Goal: Information Seeking & Learning: Learn about a topic

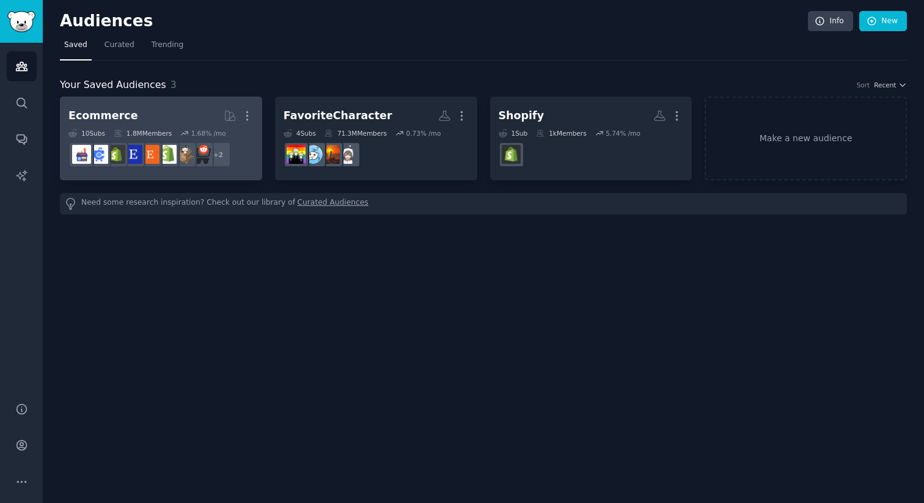
click at [189, 118] on h2 "Ecommerce More" at bounding box center [160, 115] width 185 height 21
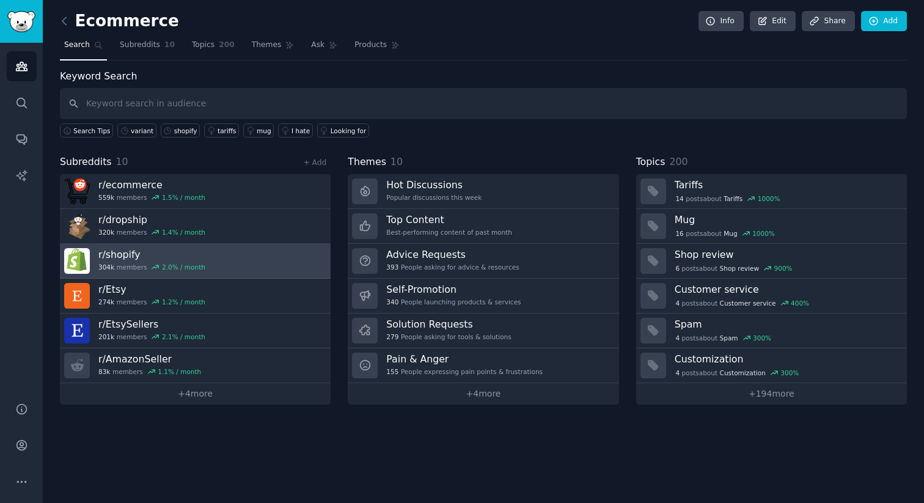
click at [258, 263] on link "r/ shopify 304k members 2.0 % / month" at bounding box center [195, 261] width 271 height 35
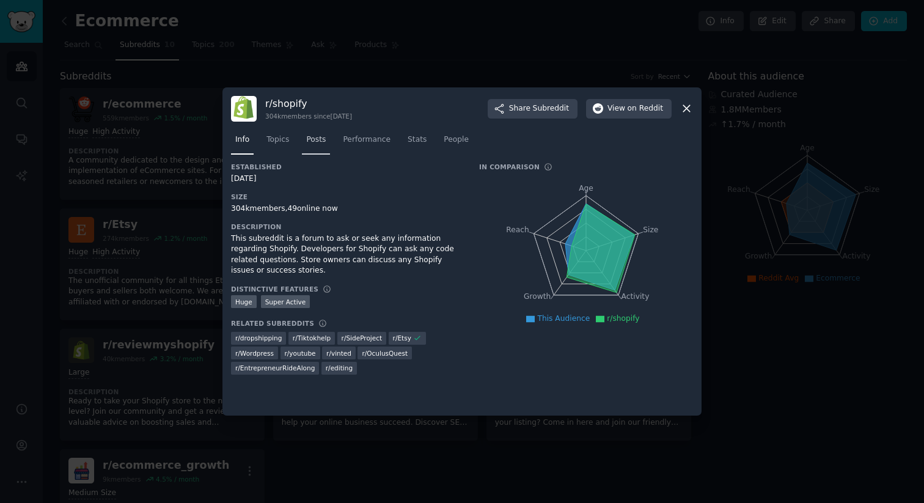
click at [315, 139] on span "Posts" at bounding box center [316, 139] width 20 height 11
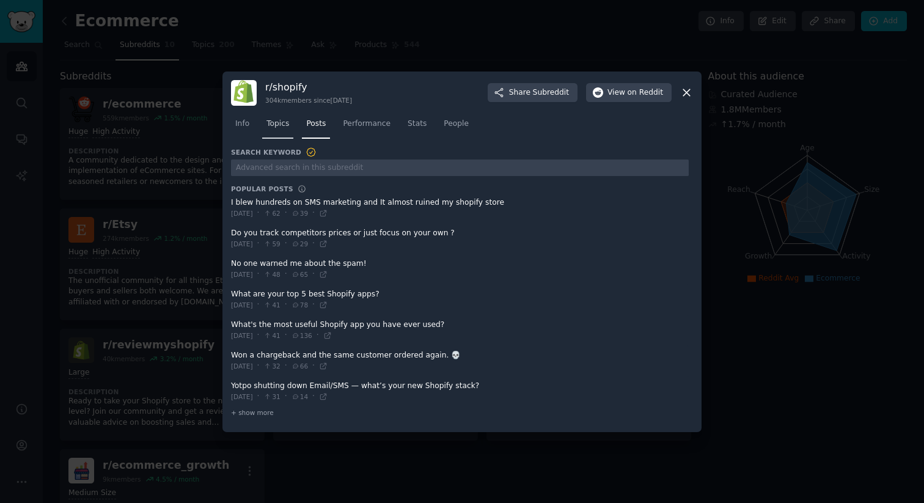
click at [287, 127] on span "Topics" at bounding box center [277, 123] width 23 height 11
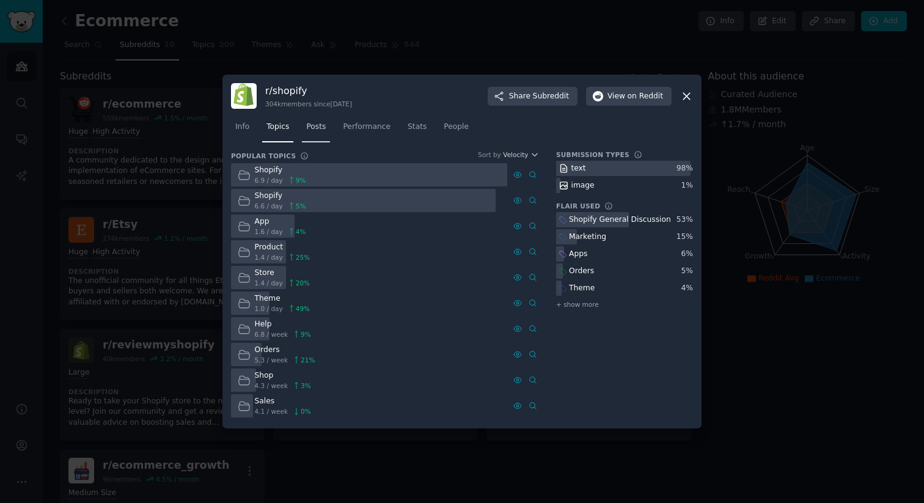
click at [322, 131] on span "Posts" at bounding box center [316, 127] width 20 height 11
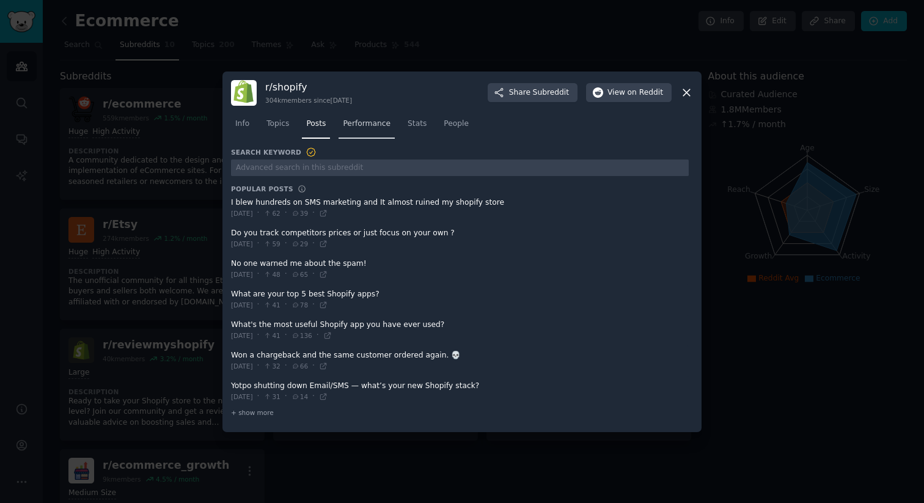
click at [364, 134] on link "Performance" at bounding box center [366, 126] width 56 height 25
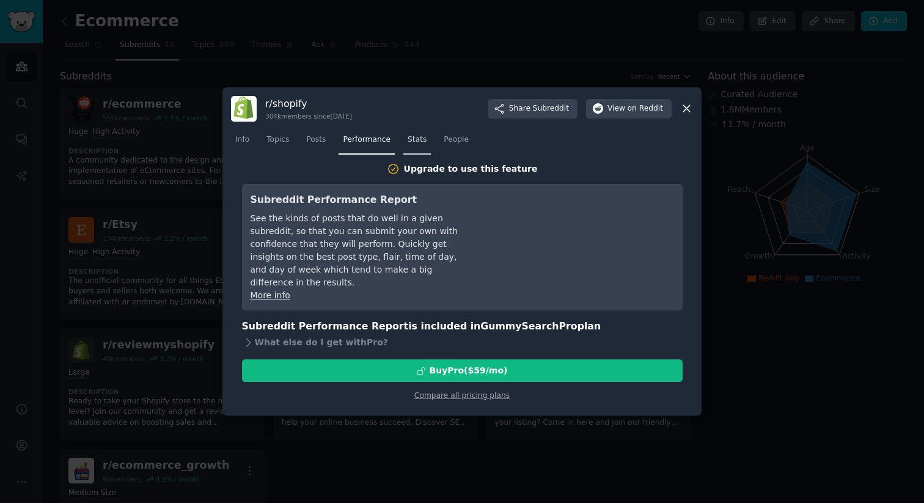
click at [420, 139] on span "Stats" at bounding box center [416, 139] width 19 height 11
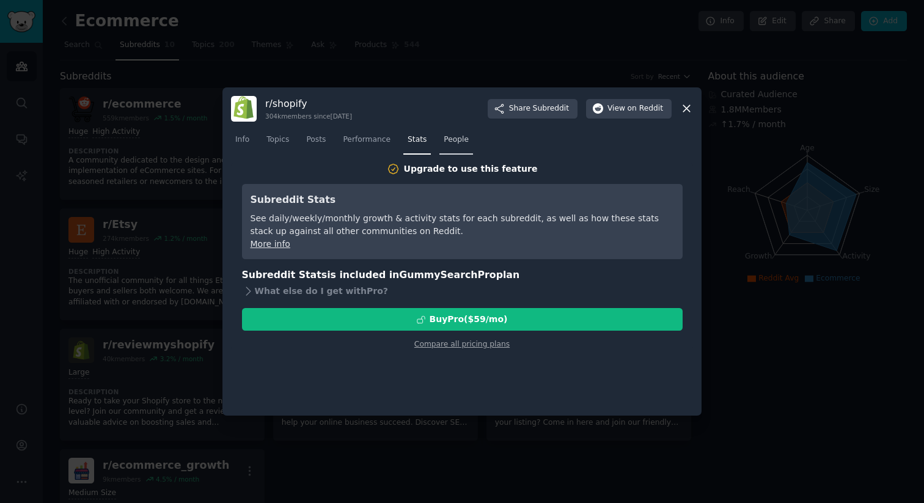
click at [445, 141] on span "People" at bounding box center [455, 139] width 25 height 11
click at [407, 145] on span "Stats" at bounding box center [416, 139] width 19 height 11
click at [371, 146] on link "Performance" at bounding box center [366, 142] width 56 height 25
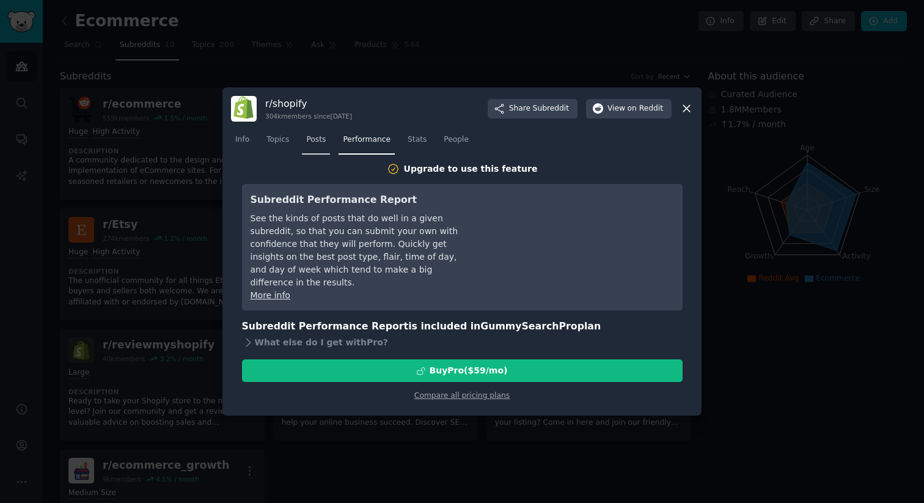
click at [317, 148] on link "Posts" at bounding box center [316, 142] width 28 height 25
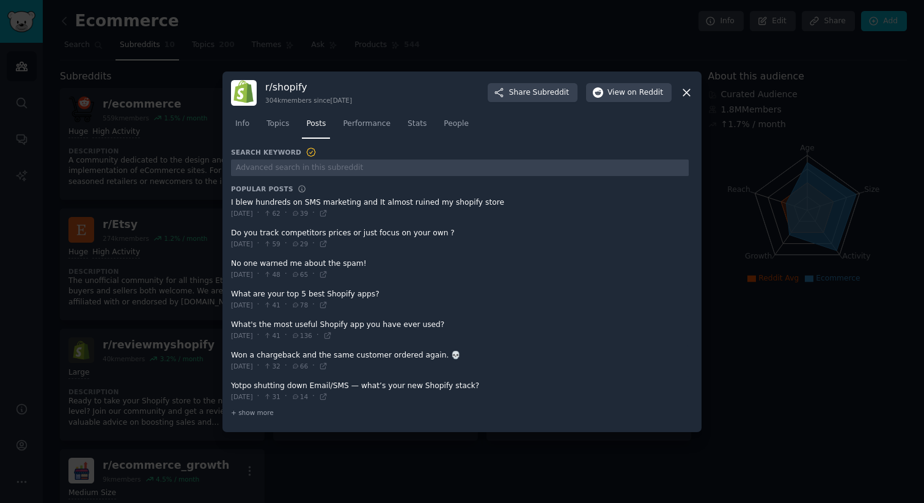
click at [684, 89] on icon at bounding box center [686, 92] width 13 height 13
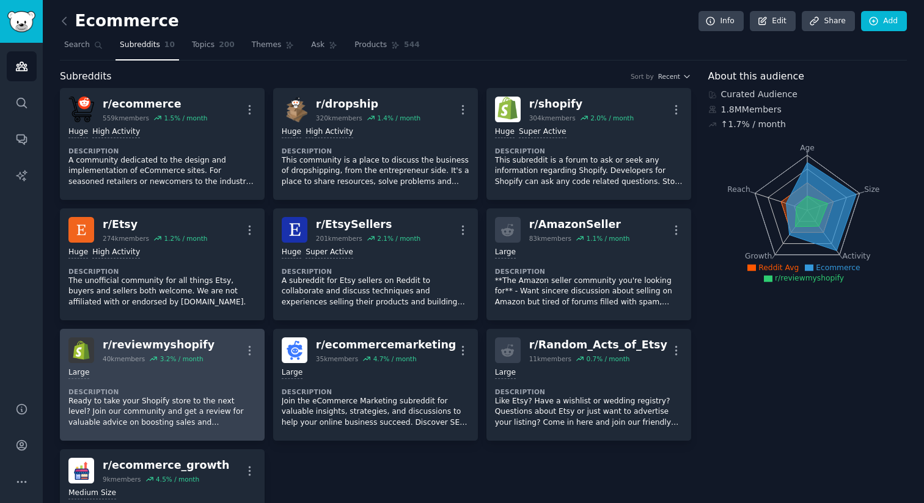
click at [216, 396] on p "Ready to take your Shopify store to the next level? Join our community and get …" at bounding box center [162, 412] width 188 height 32
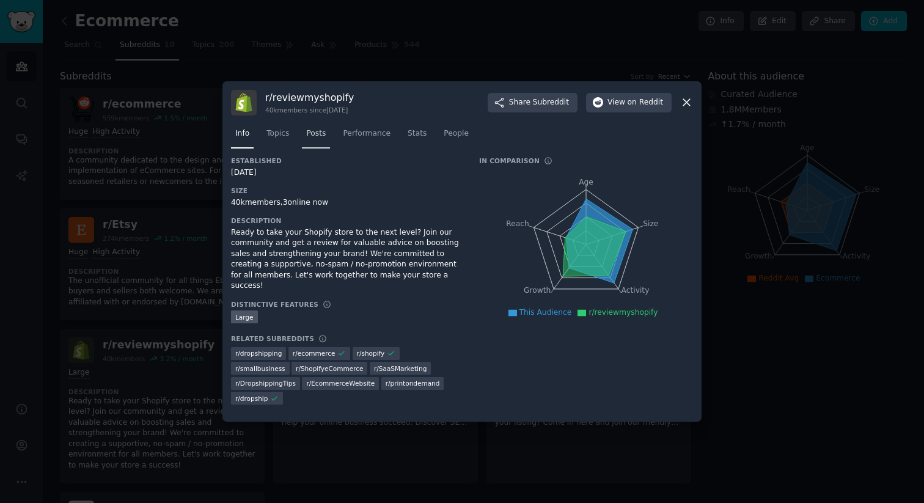
click at [321, 139] on span "Posts" at bounding box center [316, 133] width 20 height 11
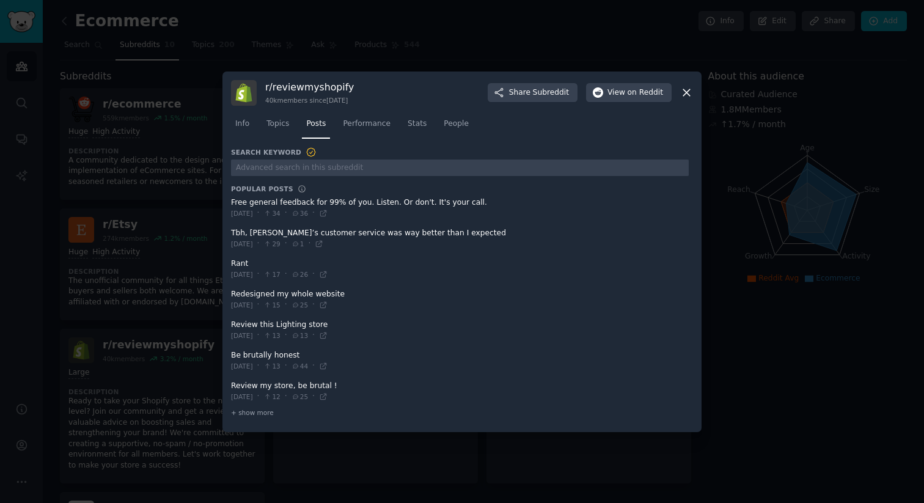
click at [379, 203] on span at bounding box center [459, 208] width 457 height 30
click at [327, 214] on icon at bounding box center [323, 213] width 9 height 9
